Goal: Task Accomplishment & Management: Use online tool/utility

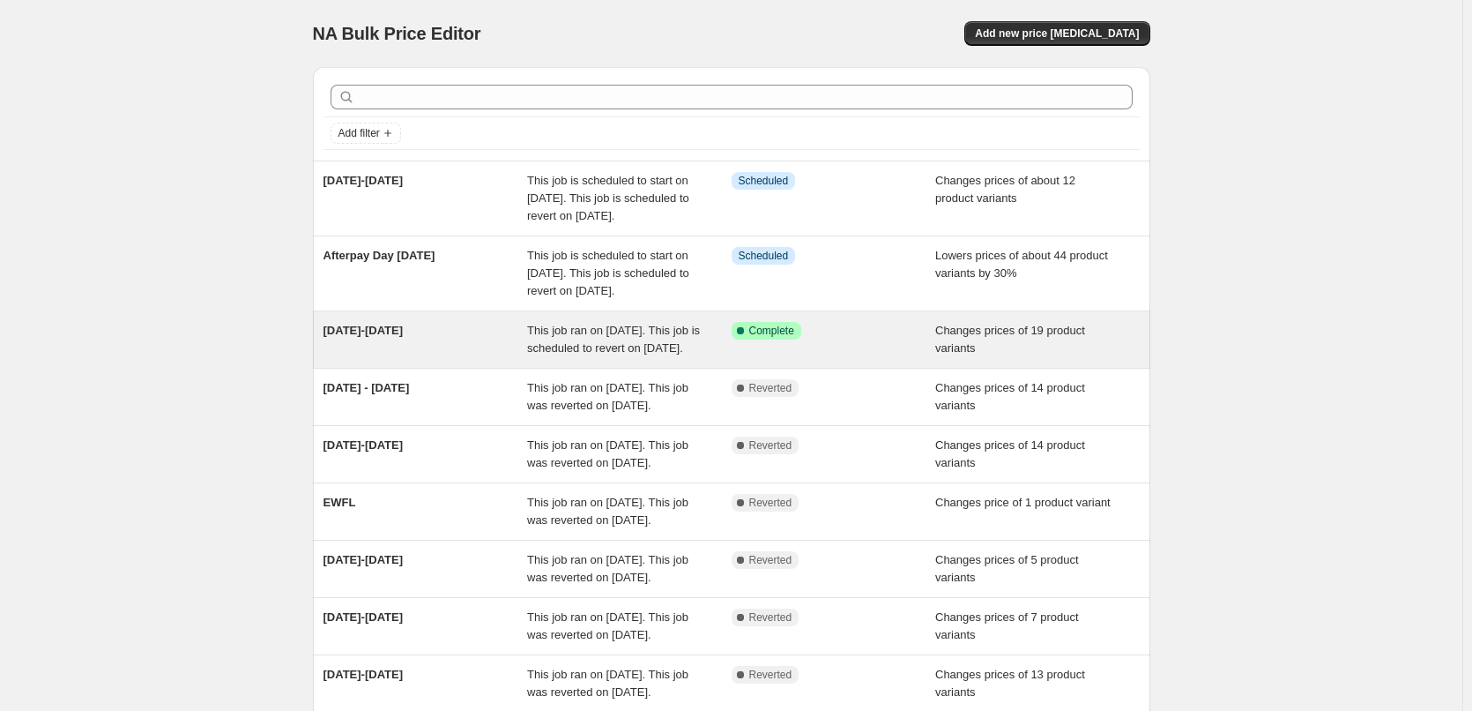
click at [545, 354] on span "This job ran on [DATE]. This job is scheduled to revert on [DATE]." at bounding box center [613, 339] width 173 height 31
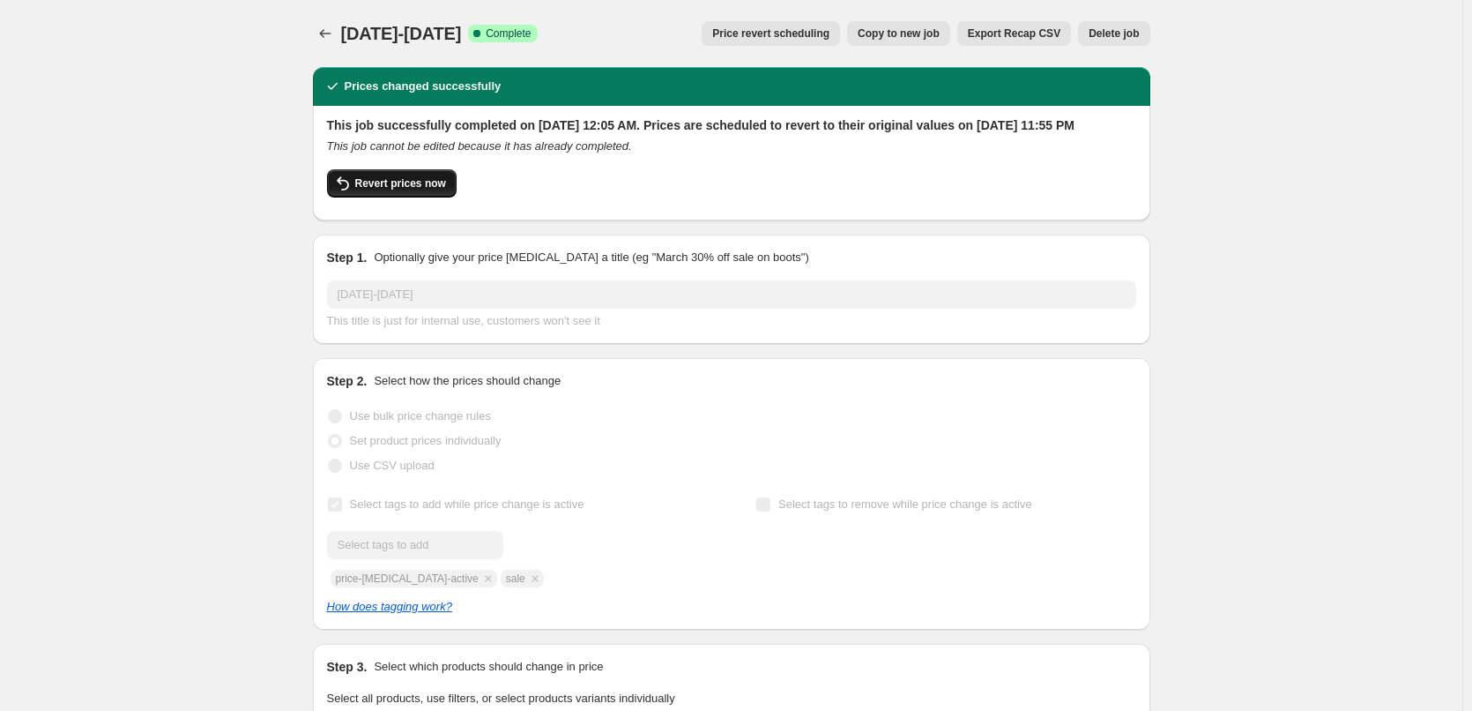
click at [405, 190] on span "Revert prices now" at bounding box center [400, 183] width 91 height 14
checkbox input "false"
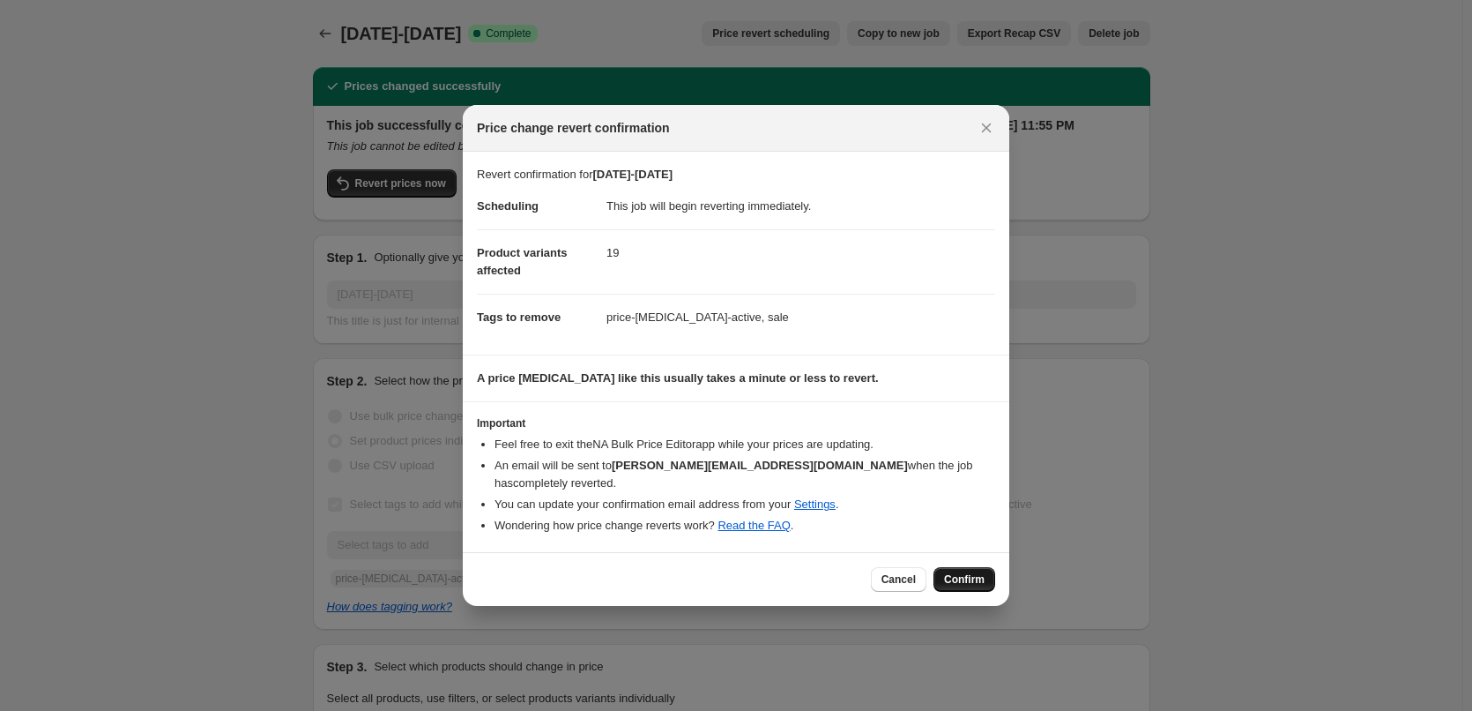
click at [955, 572] on span "Confirm" at bounding box center [964, 579] width 41 height 14
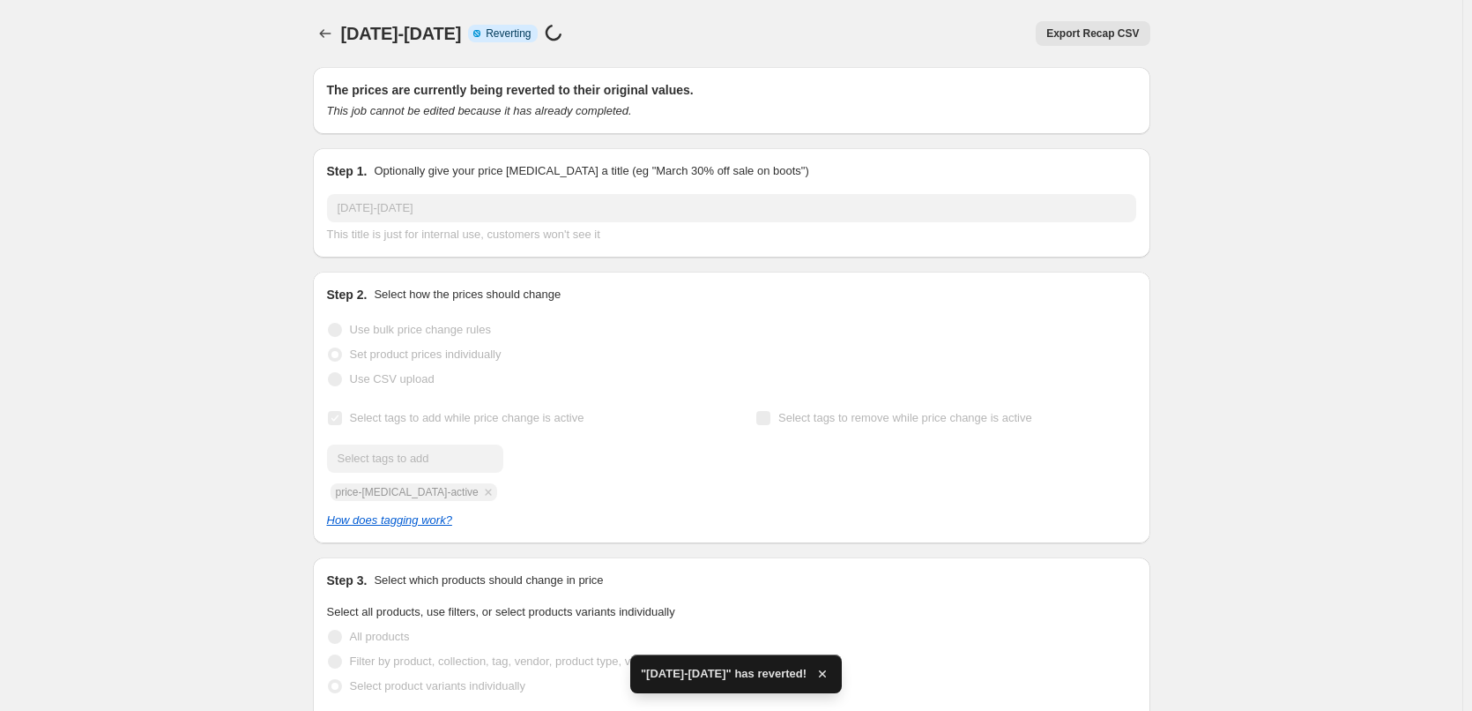
checkbox input "true"
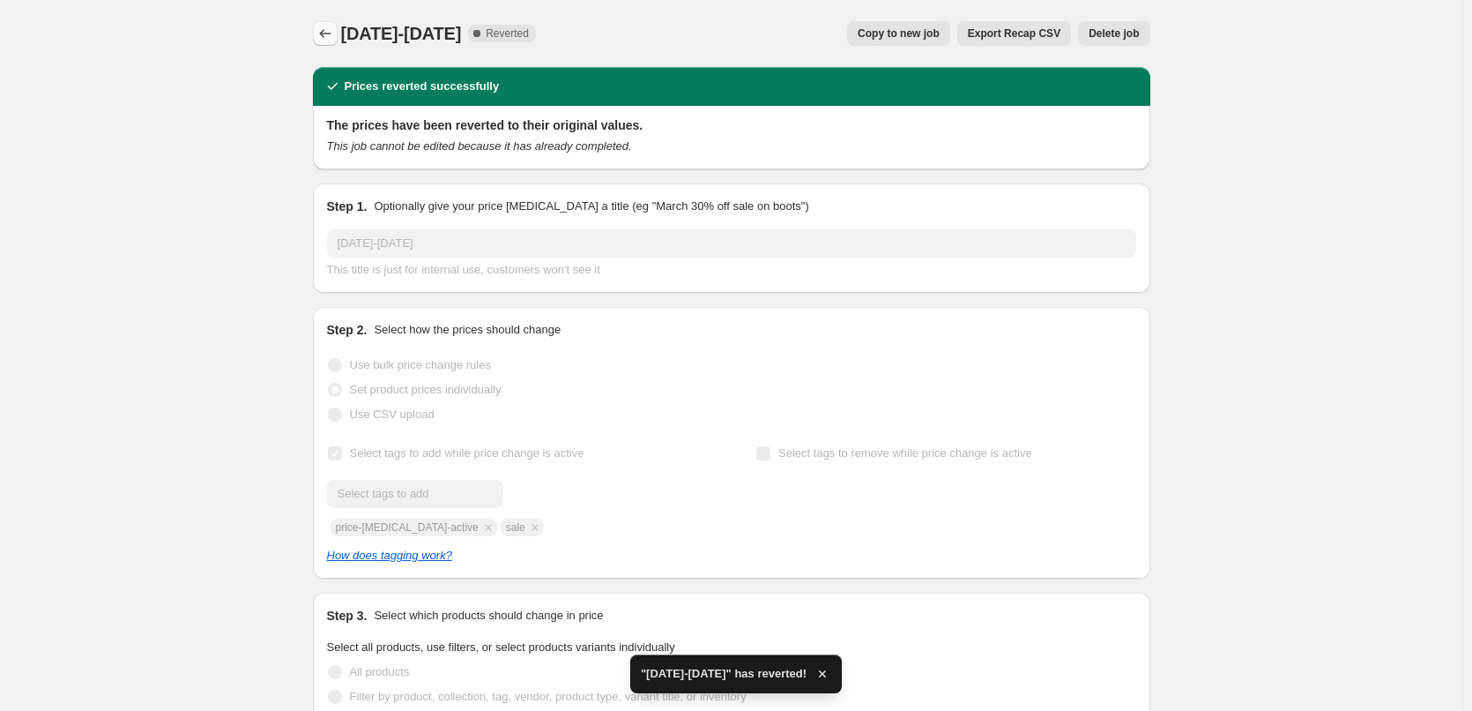
click at [331, 39] on icon "Price change jobs" at bounding box center [325, 34] width 18 height 18
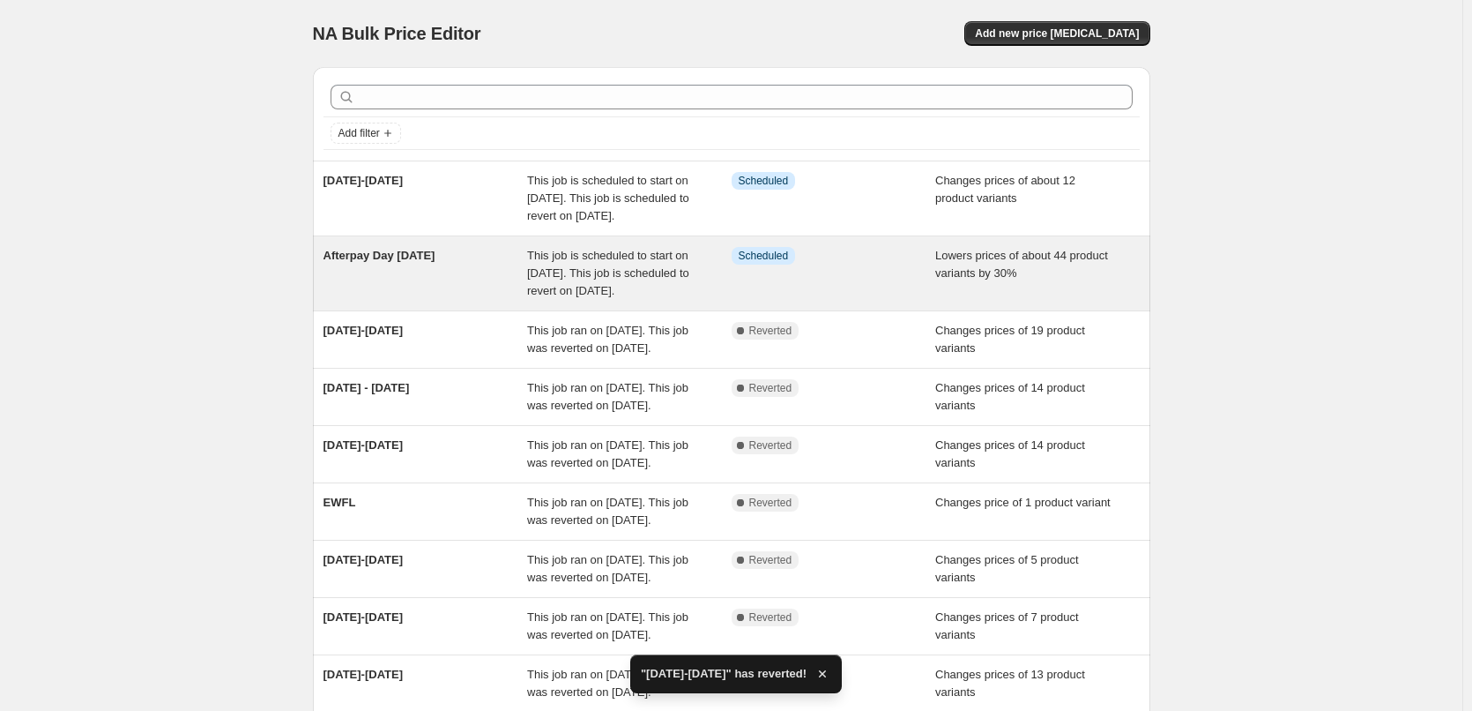
click at [555, 295] on span "This job is scheduled to start on [DATE]. This job is scheduled to revert on [D…" at bounding box center [608, 273] width 162 height 48
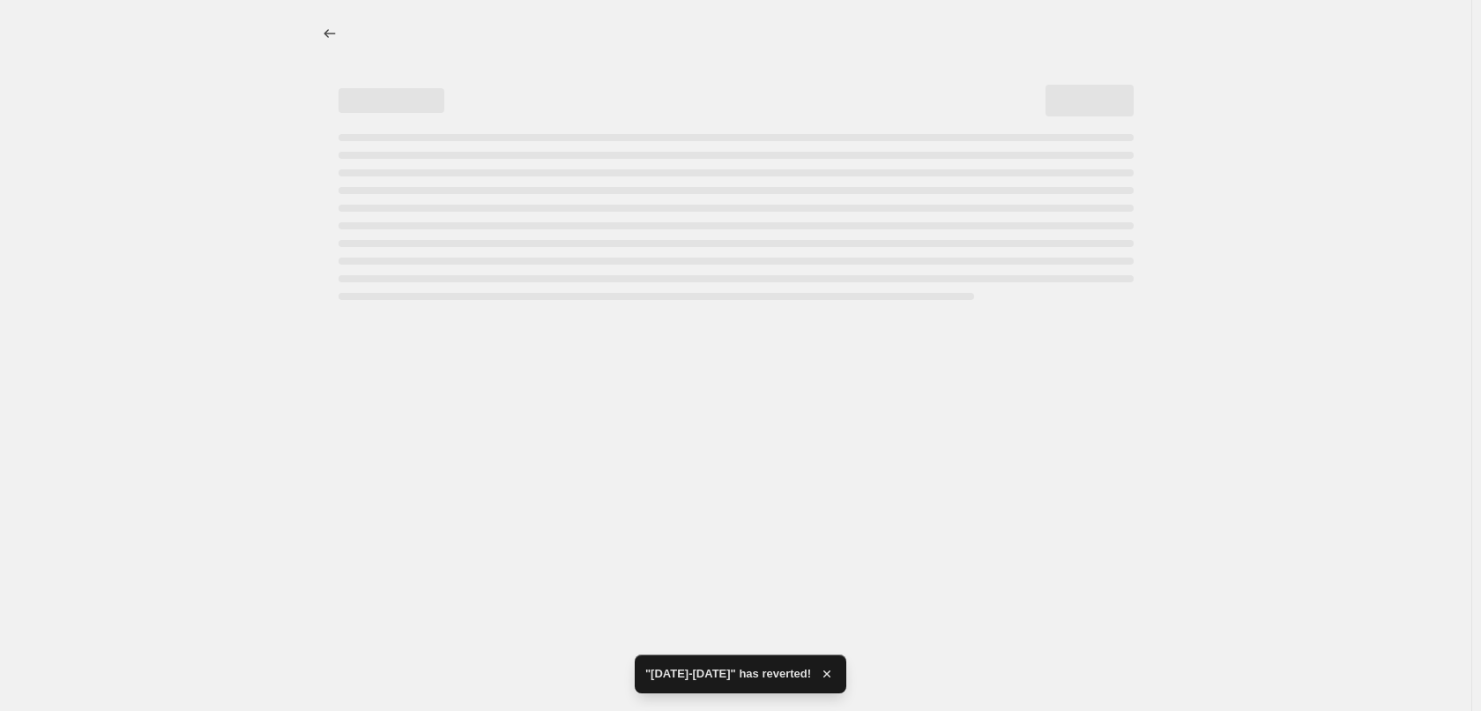
select select "percentage"
select select "product_status"
select select "not_equal"
select select "collection"
select select "not_equal"
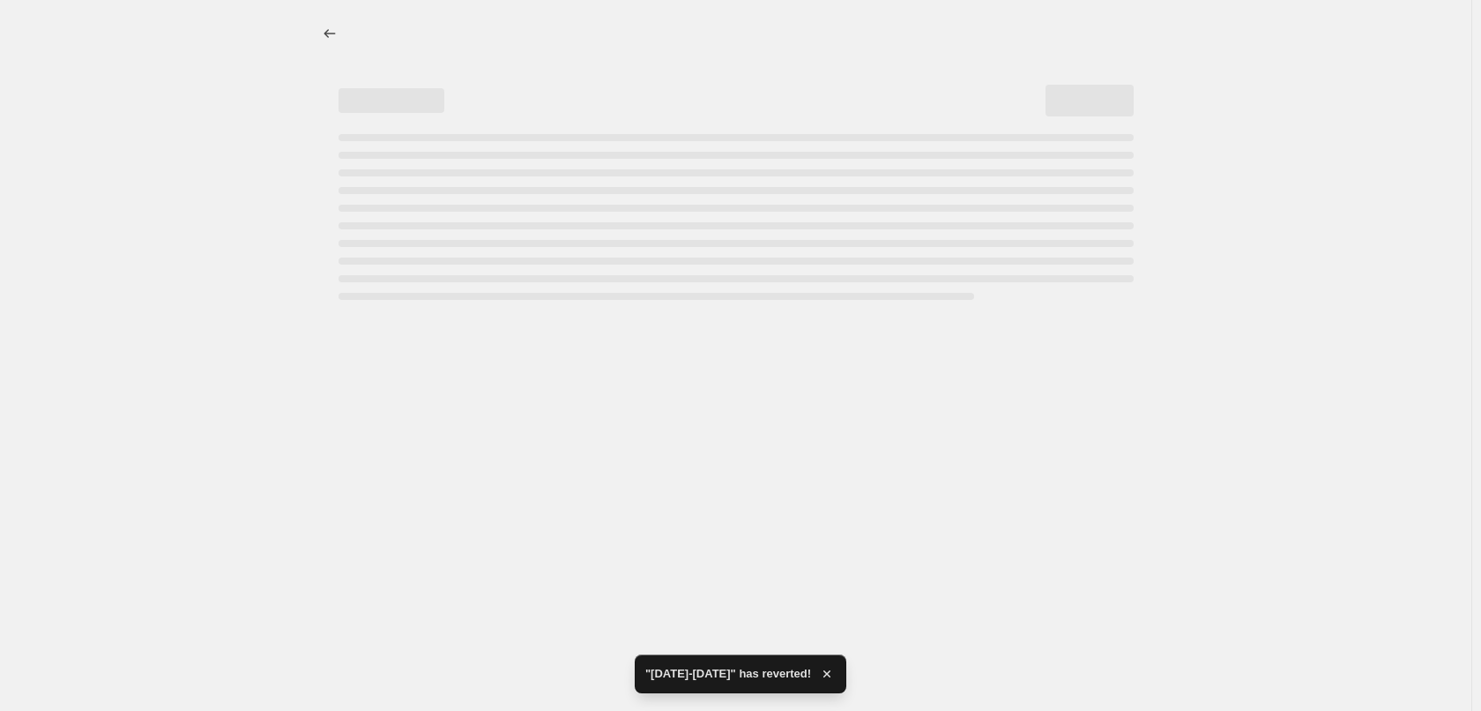
select select "tag"
select select "not_equal"
select select "collection"
select select "not_equal"
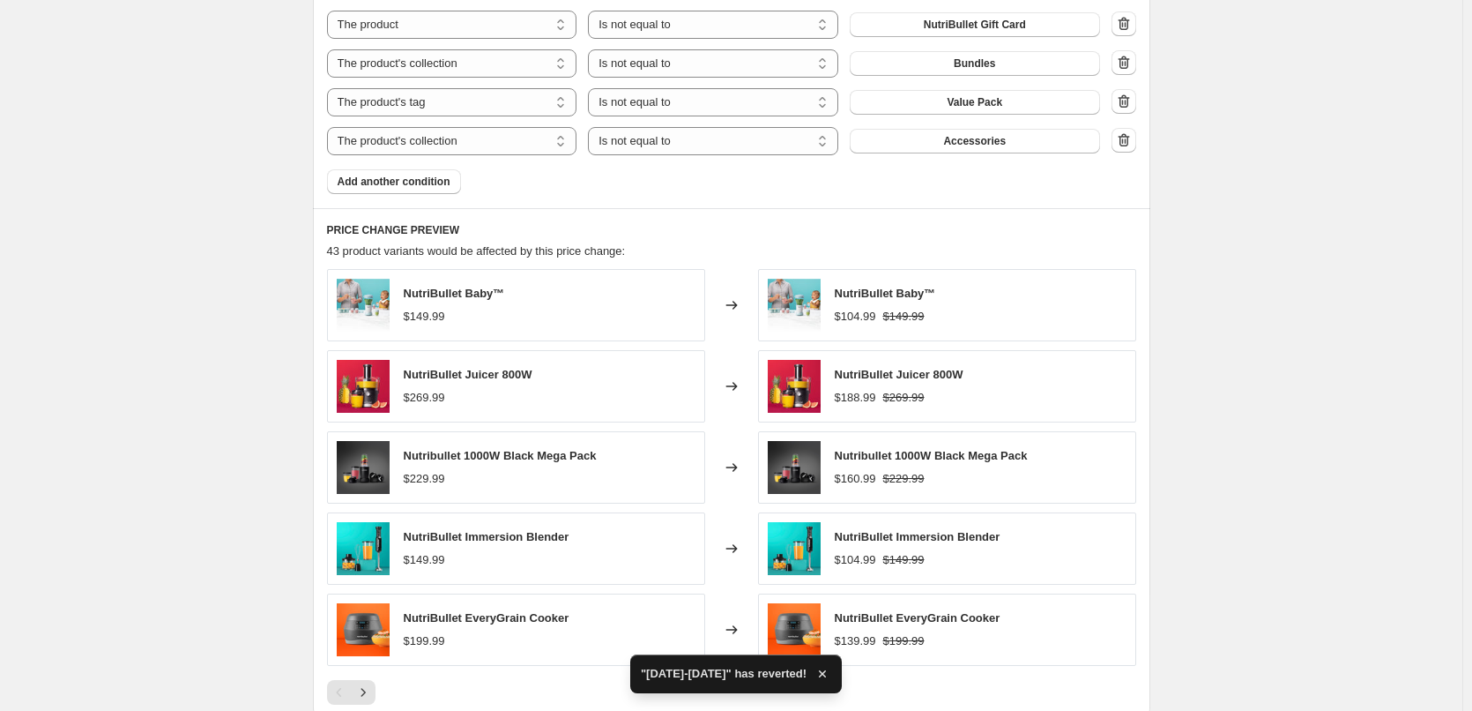
scroll to position [1322, 0]
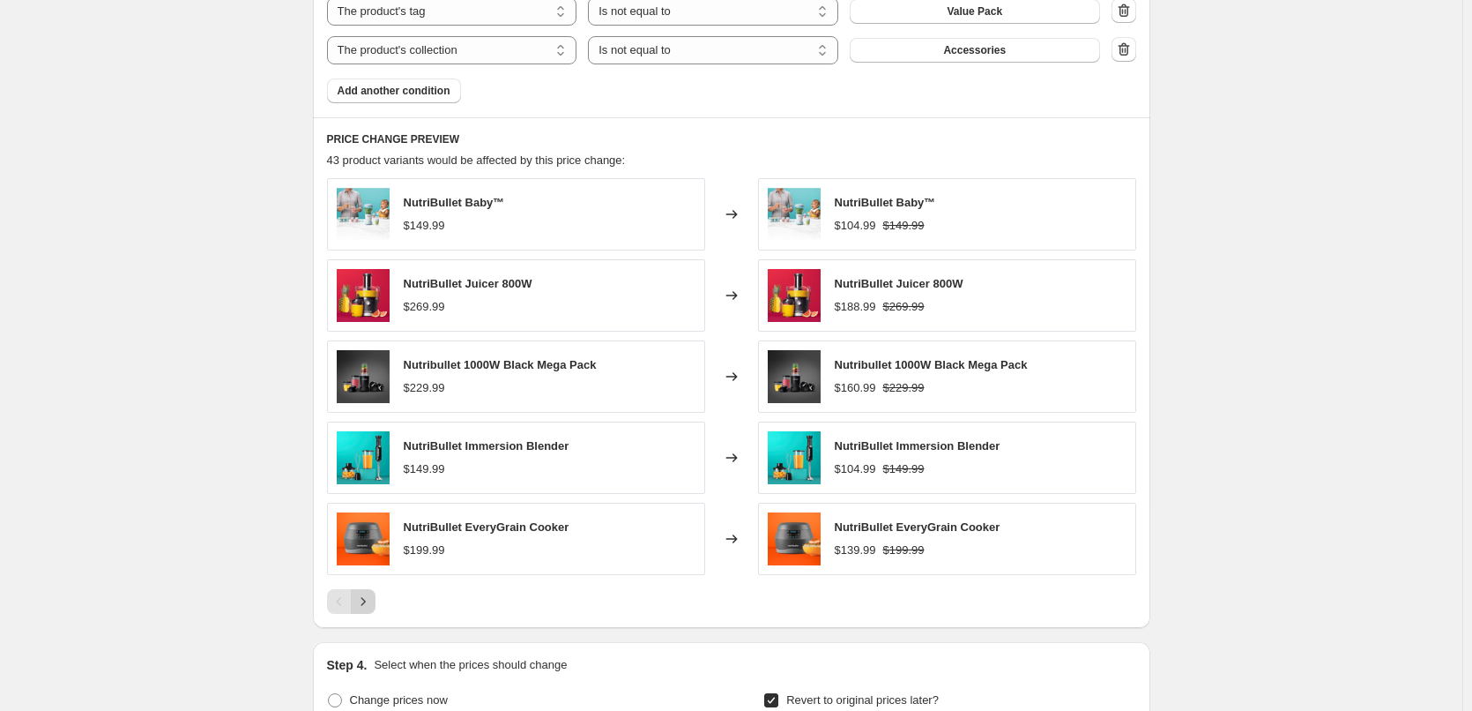
click at [363, 604] on icon "Next" at bounding box center [363, 601] width 18 height 18
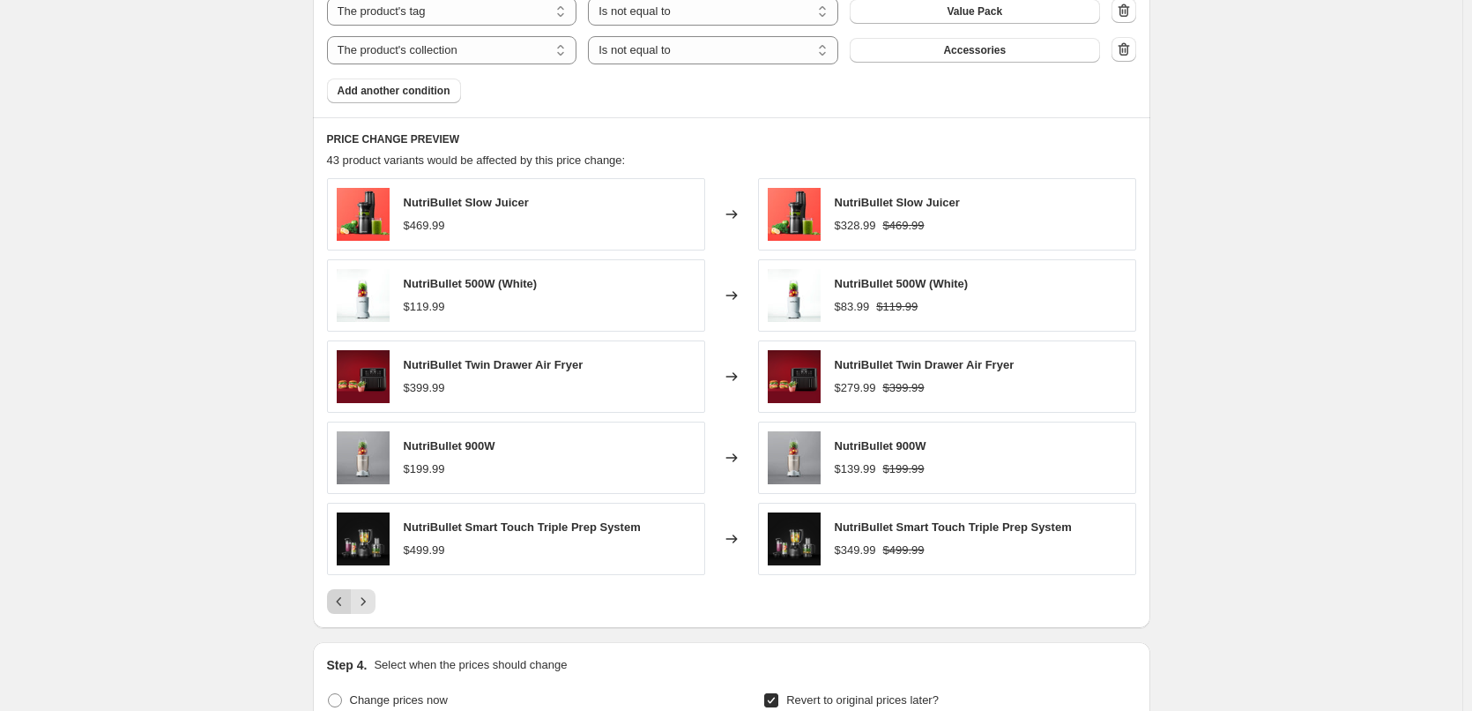
click at [338, 608] on icon "Previous" at bounding box center [340, 601] width 18 height 18
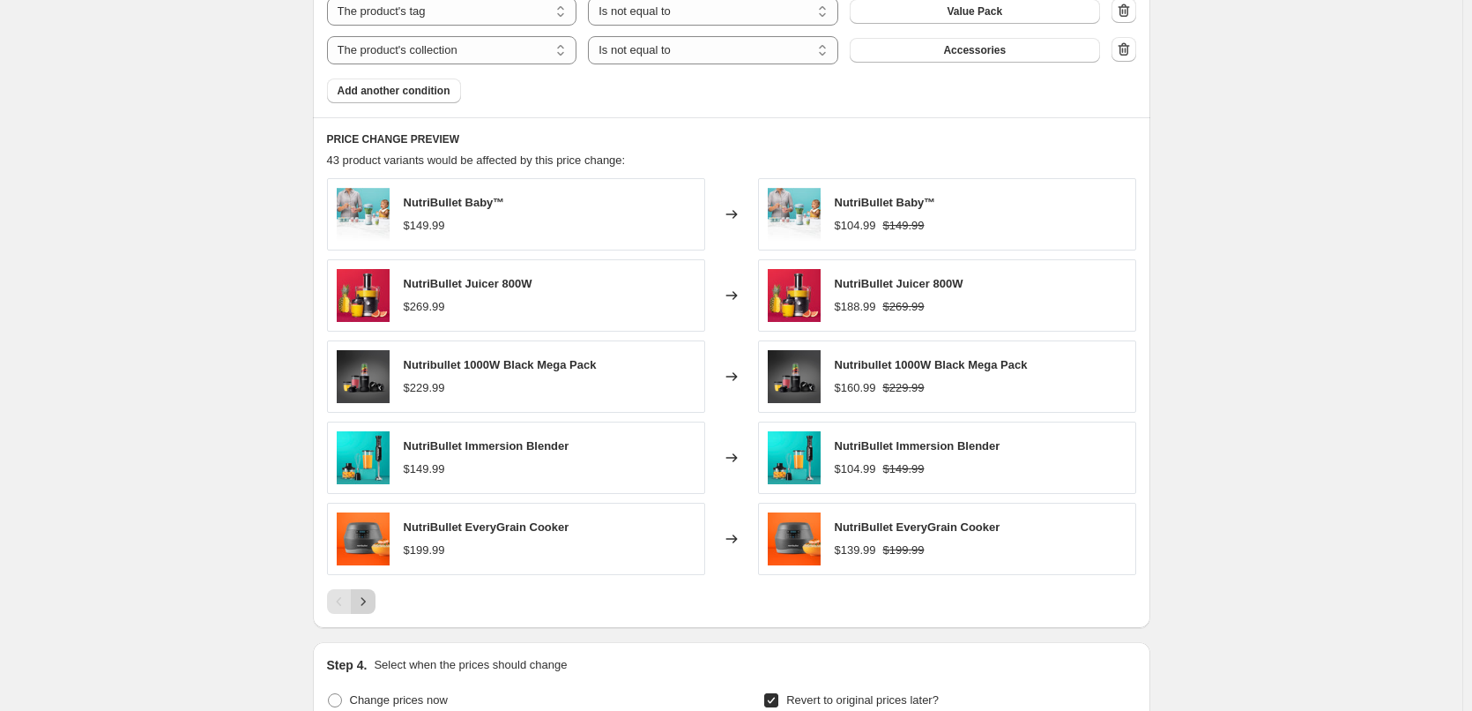
click at [360, 607] on icon "Next" at bounding box center [363, 601] width 18 height 18
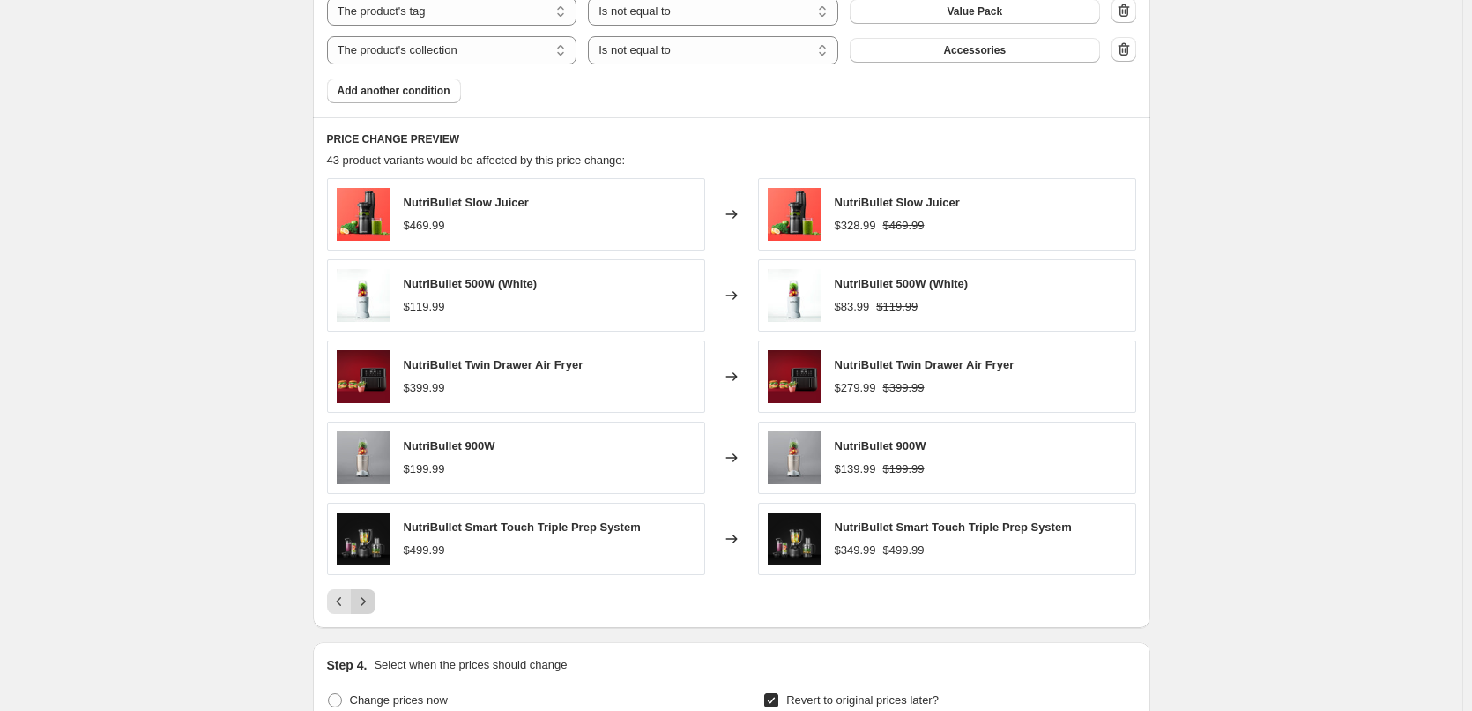
click at [360, 607] on icon "Next" at bounding box center [363, 601] width 18 height 18
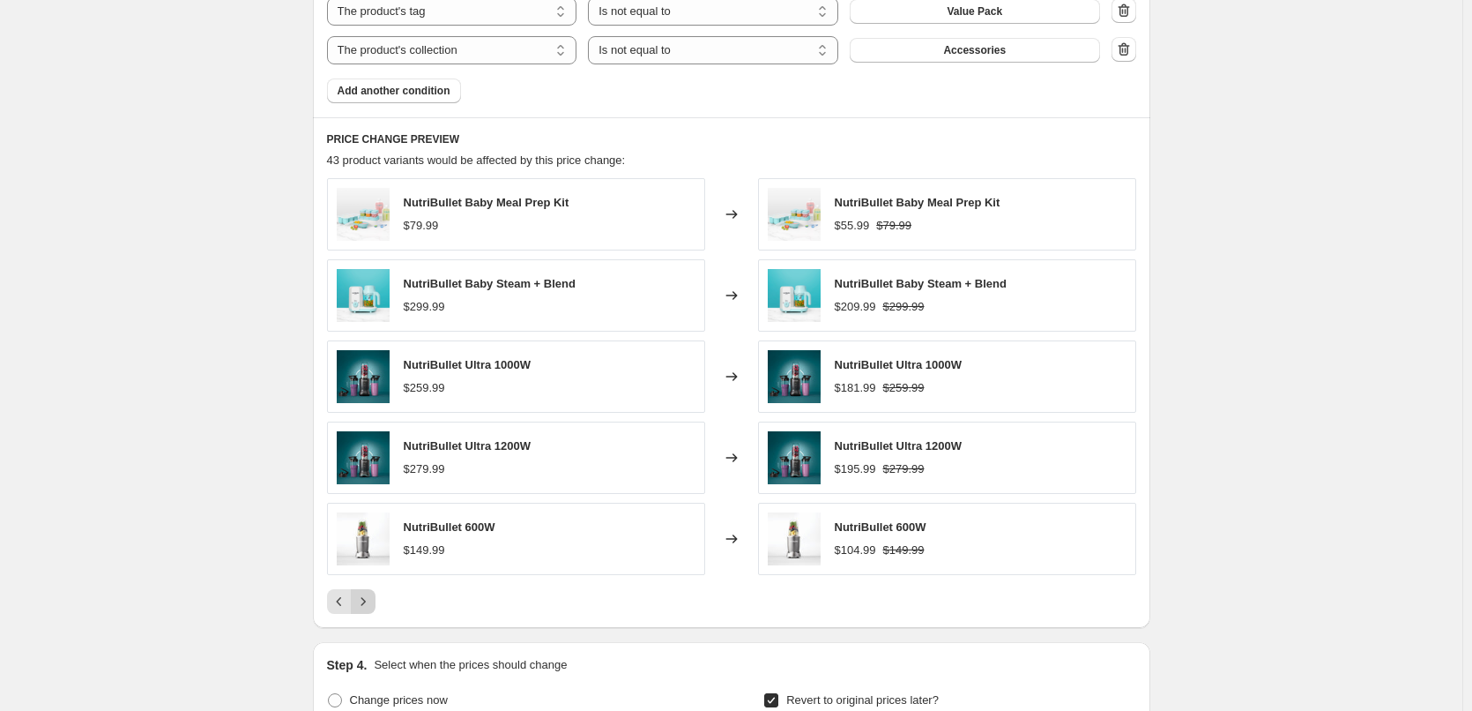
click at [361, 607] on icon "Next" at bounding box center [363, 601] width 18 height 18
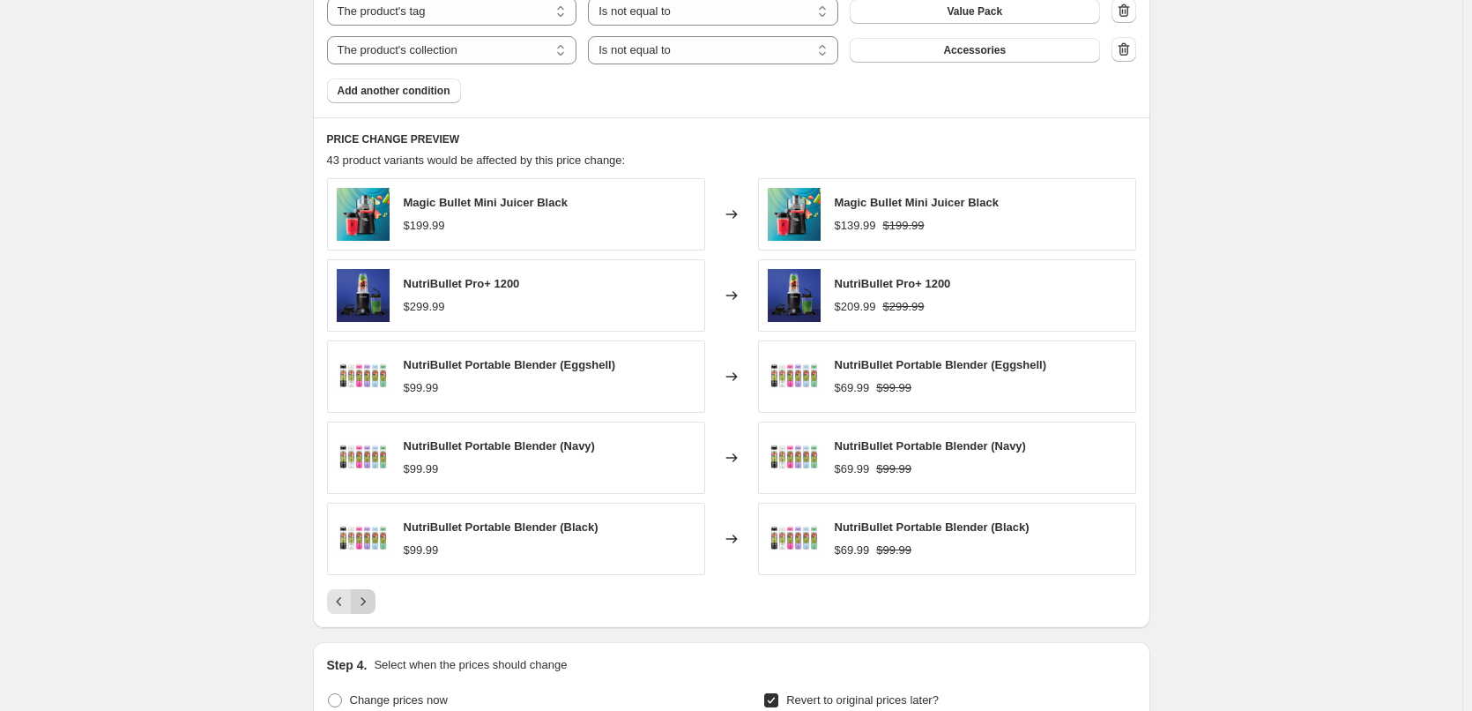
click at [361, 607] on icon "Next" at bounding box center [363, 601] width 18 height 18
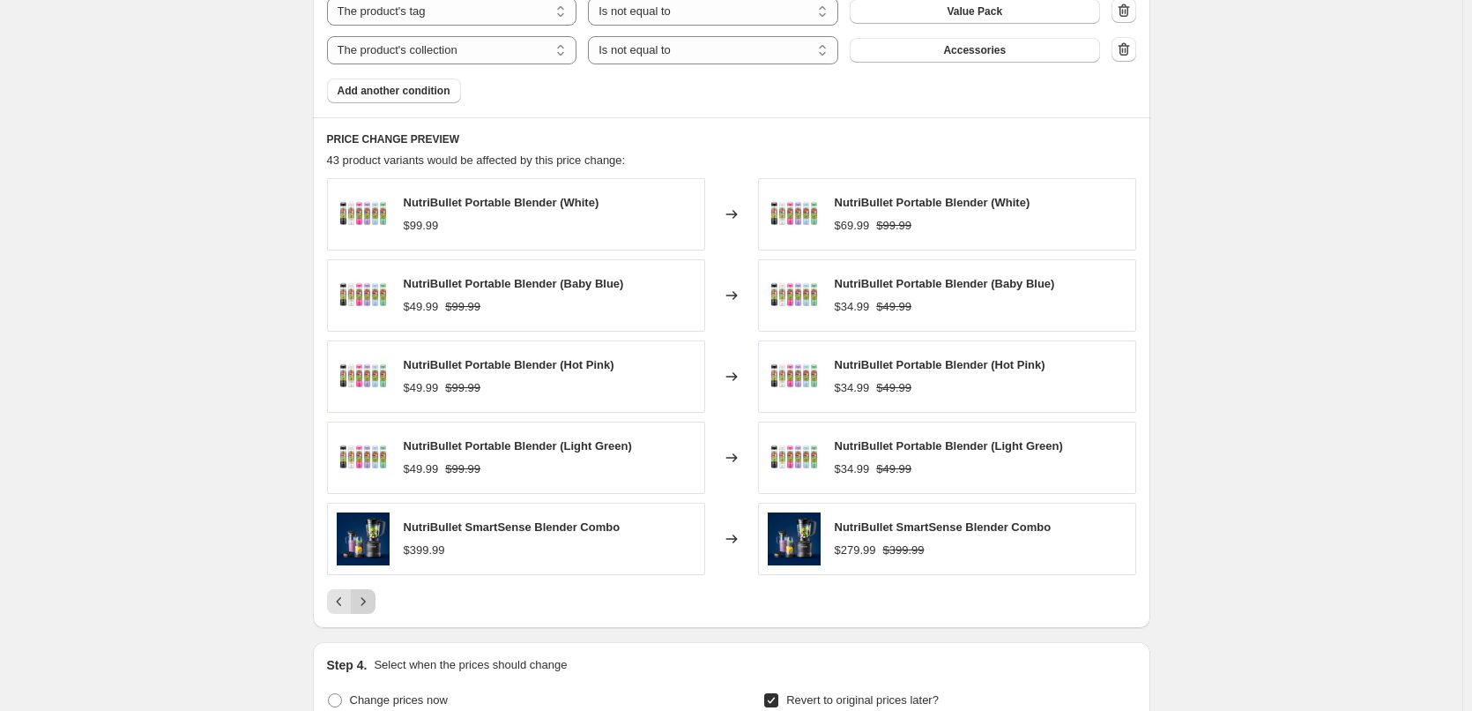
click at [361, 607] on icon "Next" at bounding box center [363, 601] width 18 height 18
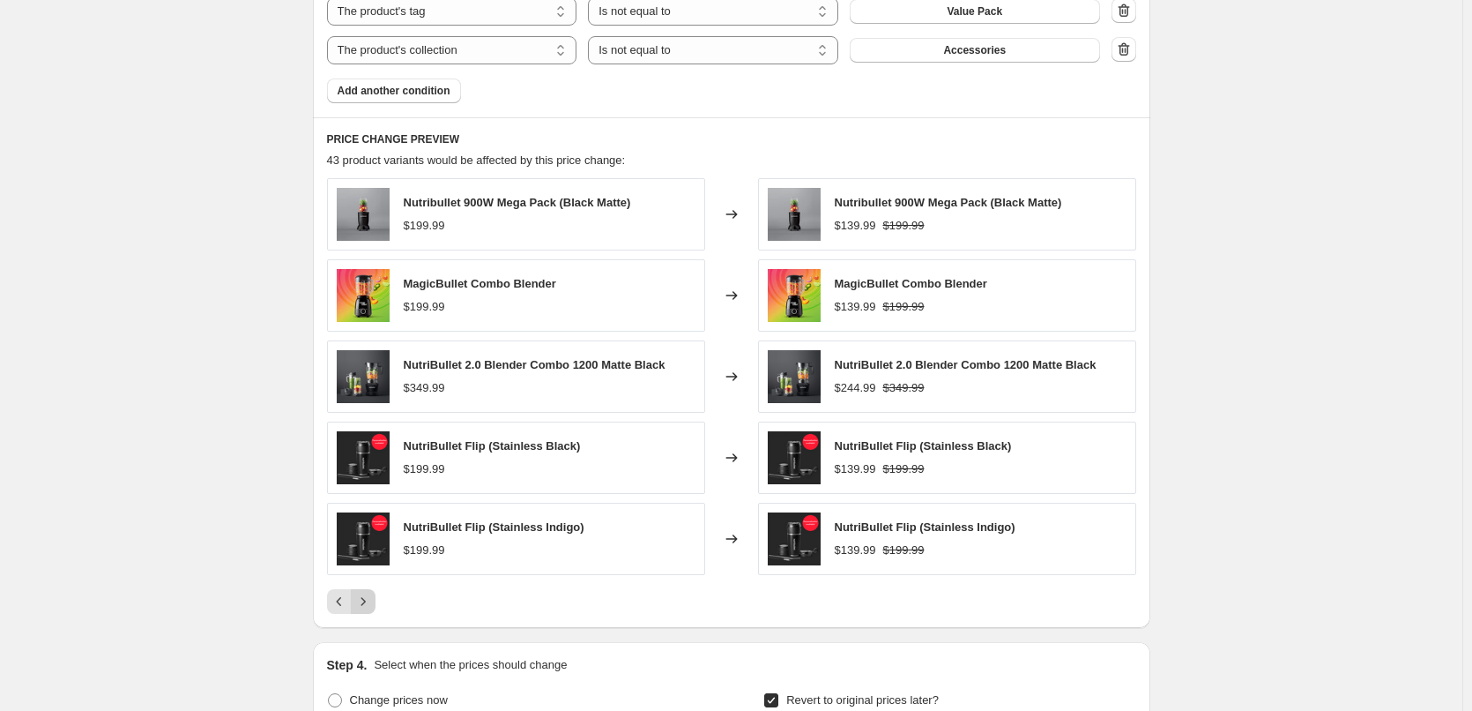
click at [361, 607] on icon "Next" at bounding box center [363, 601] width 18 height 18
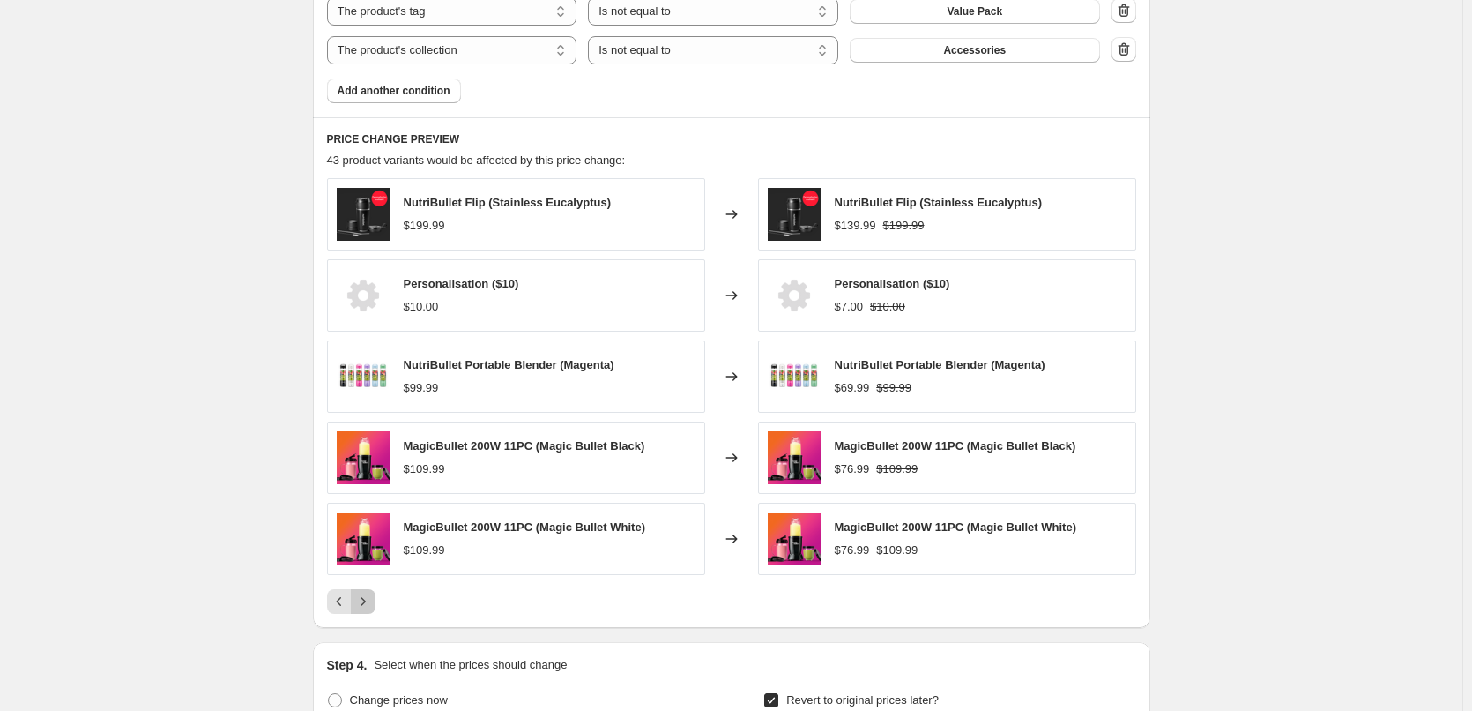
click at [361, 607] on icon "Next" at bounding box center [363, 601] width 18 height 18
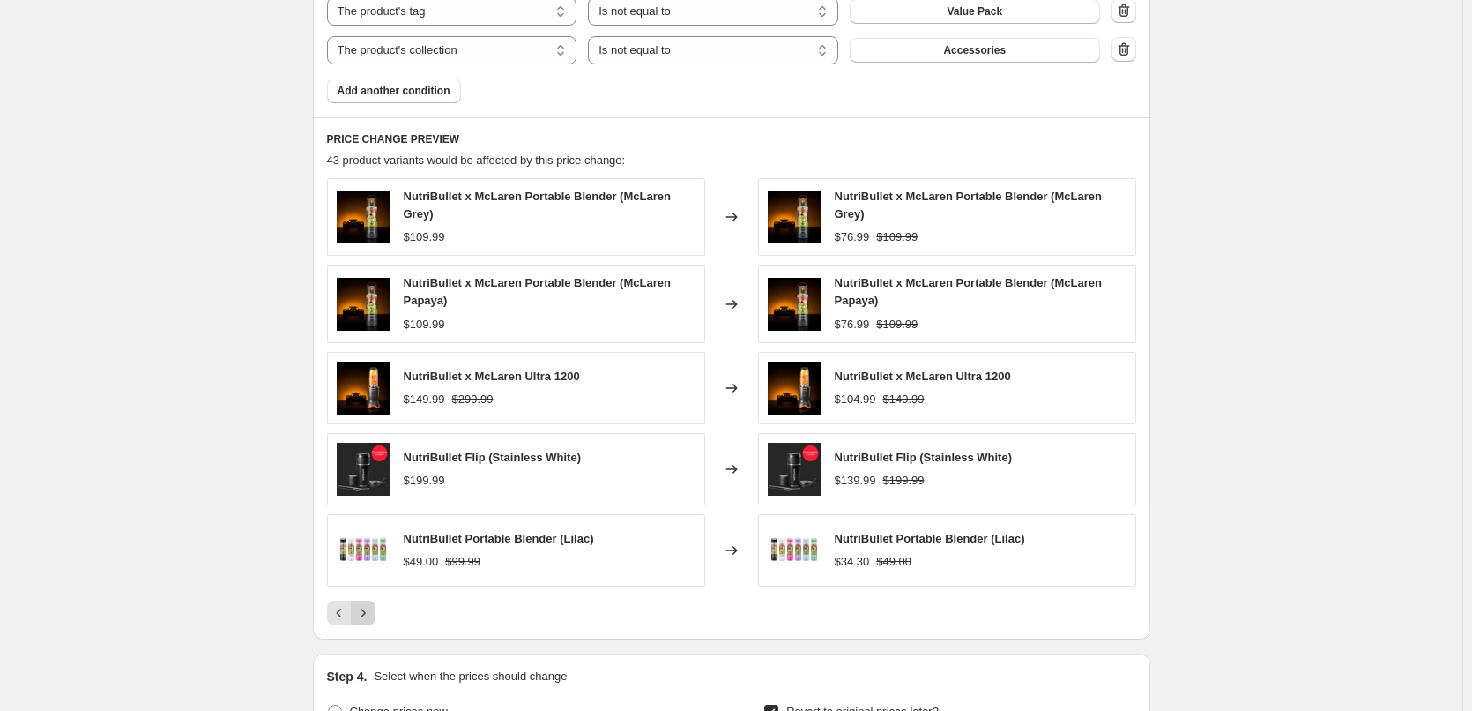
click at [361, 607] on icon "Next" at bounding box center [363, 613] width 18 height 18
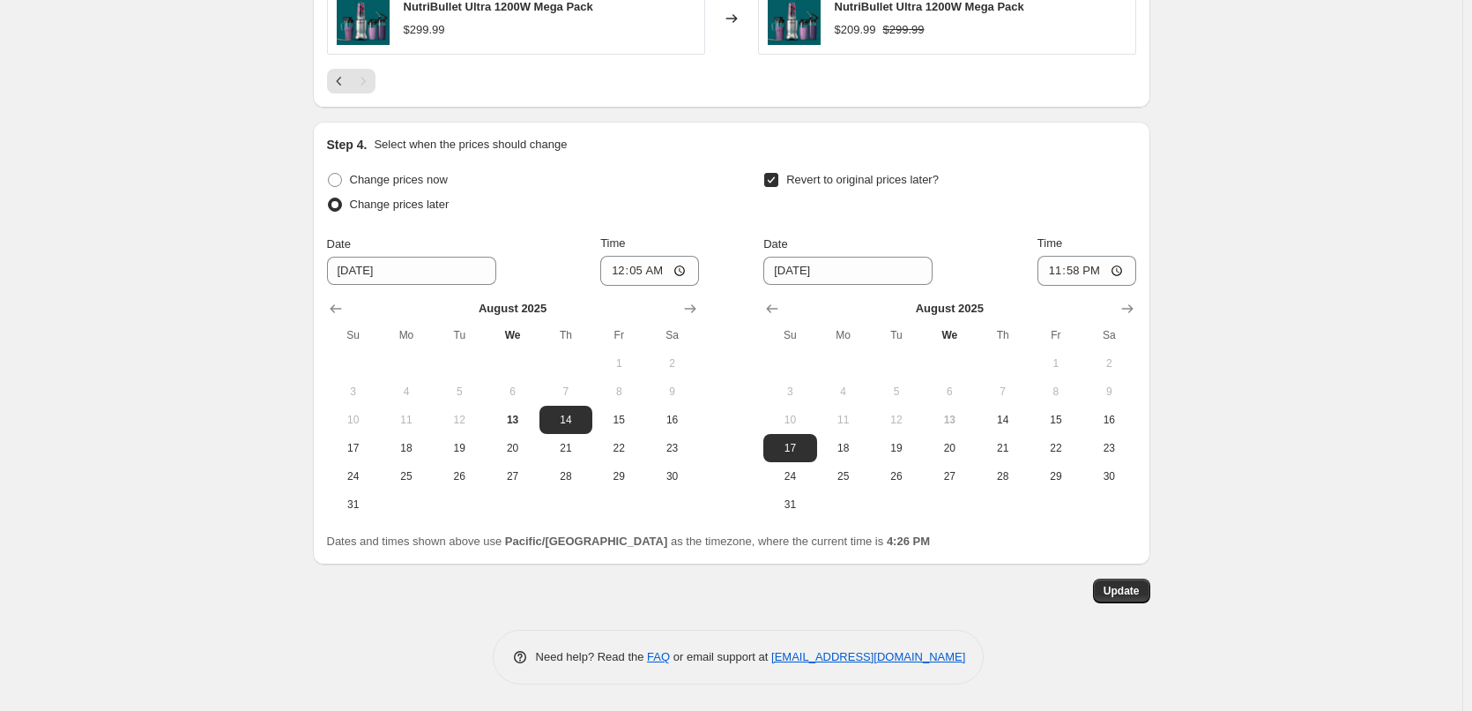
scroll to position [1681, 0]
click at [1107, 592] on button "Update" at bounding box center [1121, 590] width 57 height 25
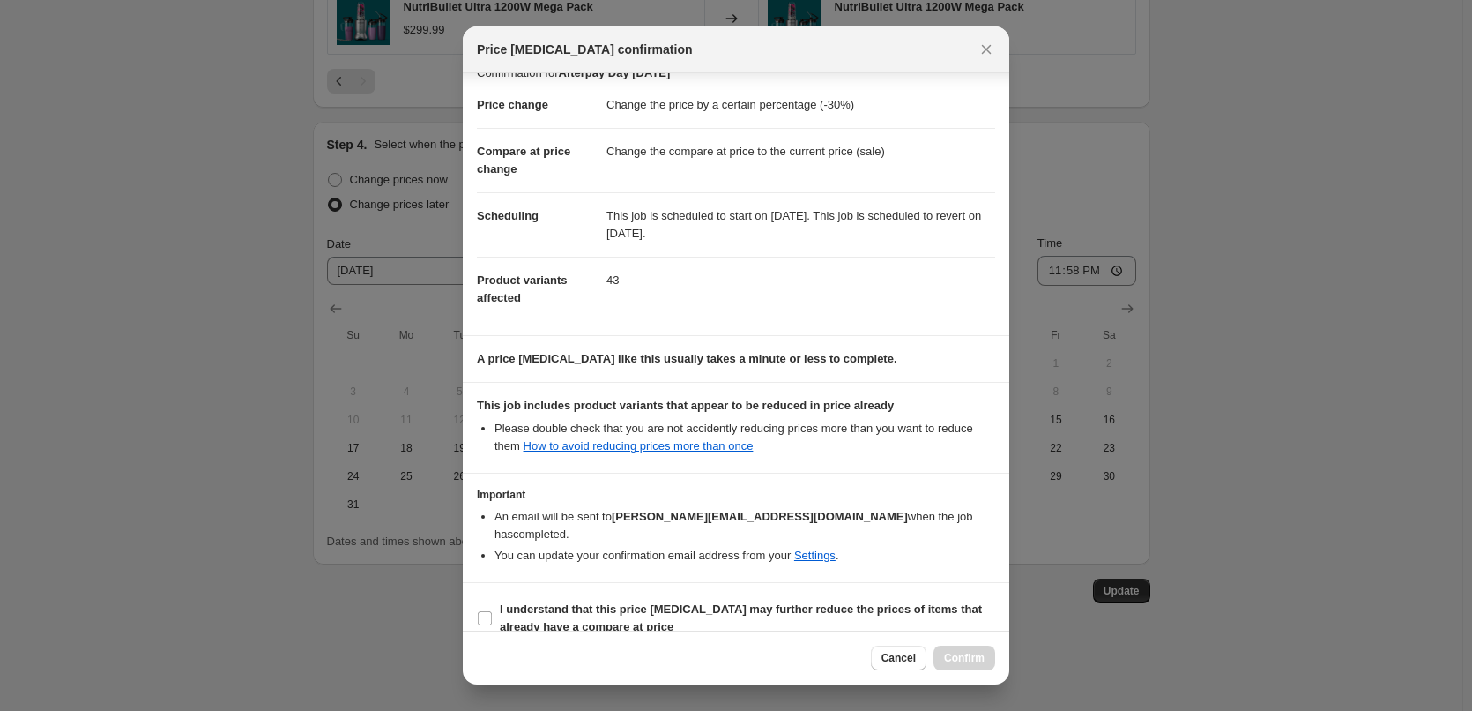
scroll to position [28, 0]
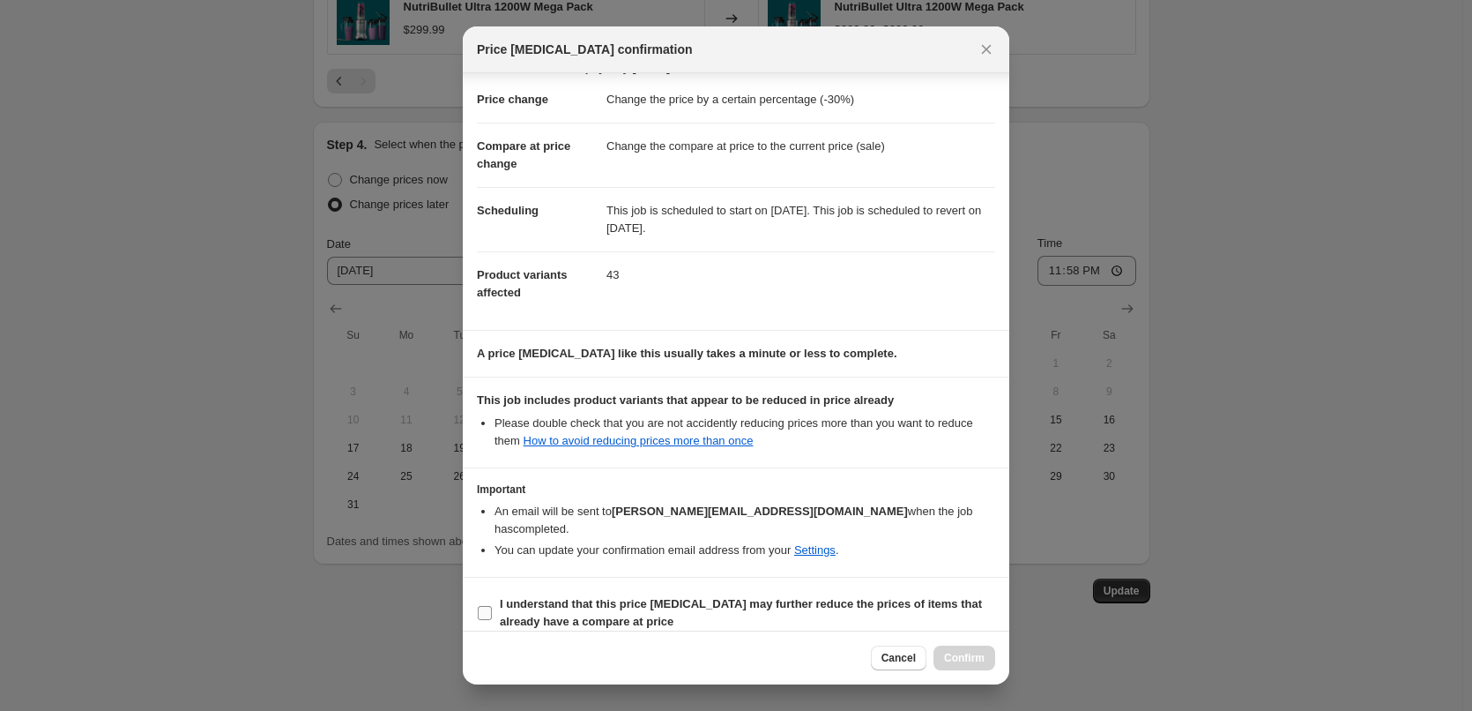
click at [487, 606] on input "I understand that this price [MEDICAL_DATA] may further reduce the prices of it…" at bounding box center [485, 613] width 14 height 14
checkbox input "true"
click at [951, 666] on button "Confirm" at bounding box center [965, 657] width 62 height 25
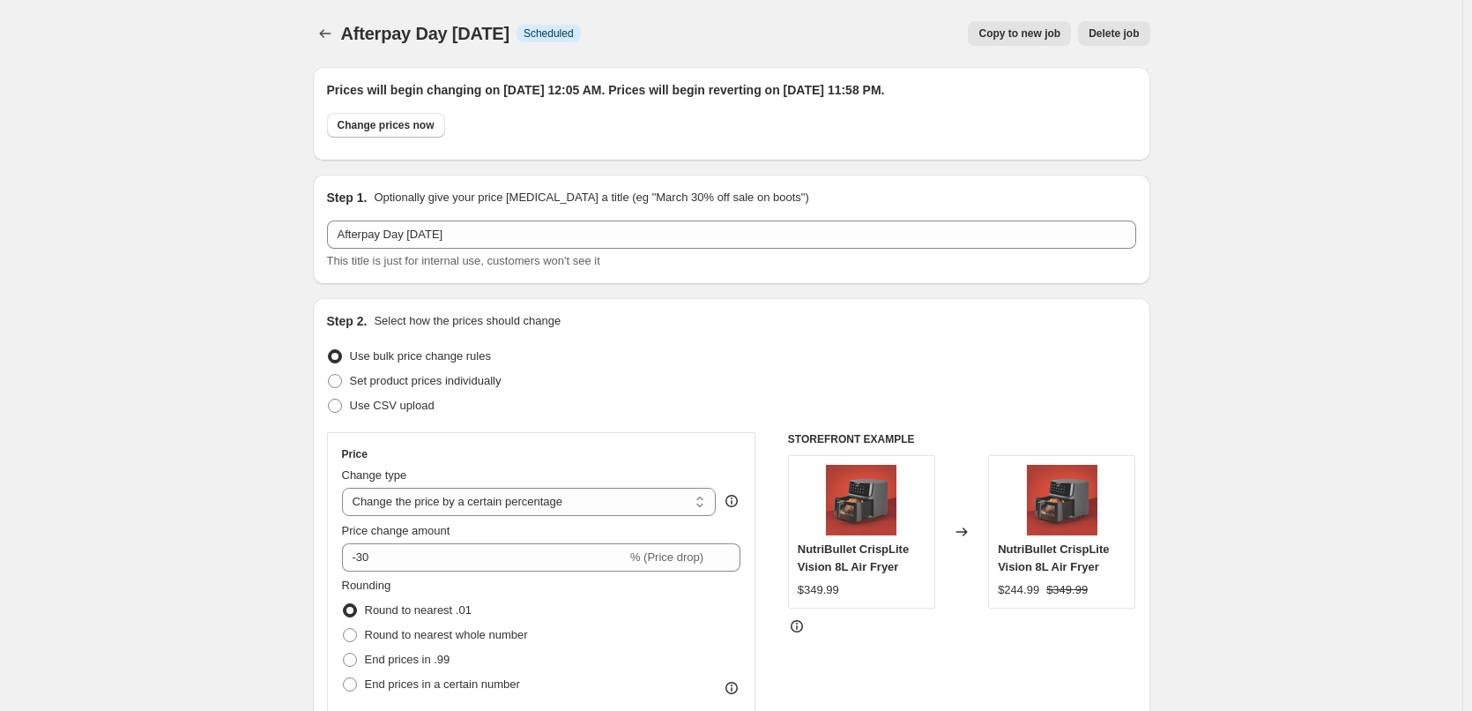
scroll to position [1681, 0]
